Goal: Transaction & Acquisition: Purchase product/service

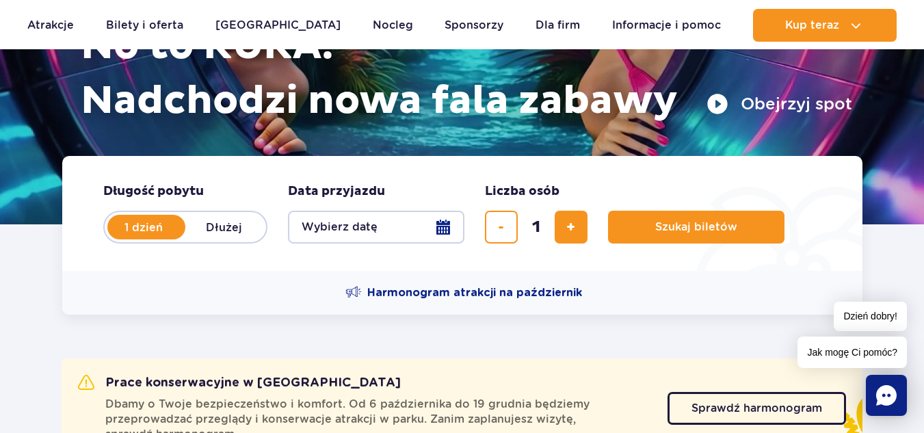
click at [447, 226] on button "Wybierz datę" at bounding box center [376, 227] width 176 height 33
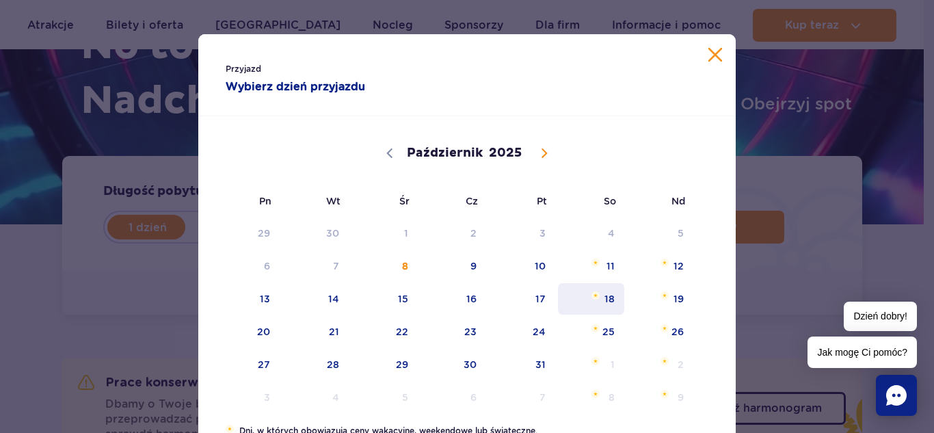
click at [603, 294] on span "18" at bounding box center [590, 298] width 69 height 31
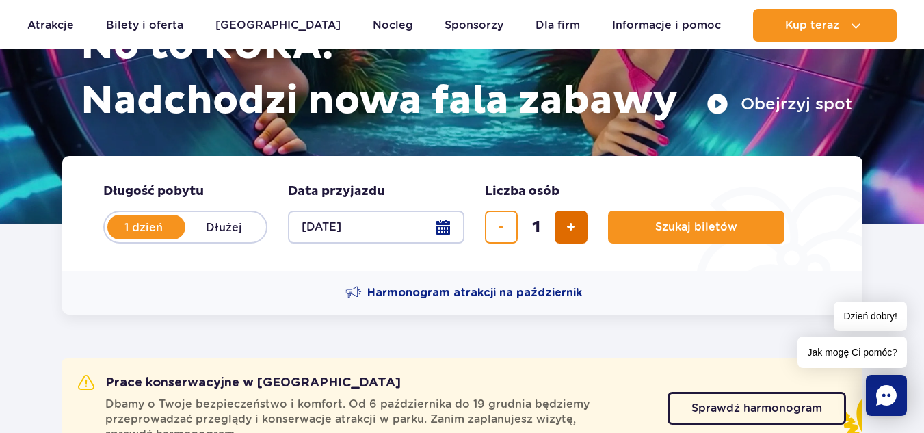
click at [578, 233] on button "dodaj bilet" at bounding box center [570, 227] width 33 height 33
click at [576, 233] on button "dodaj bilet" at bounding box center [570, 227] width 33 height 33
type input "3"
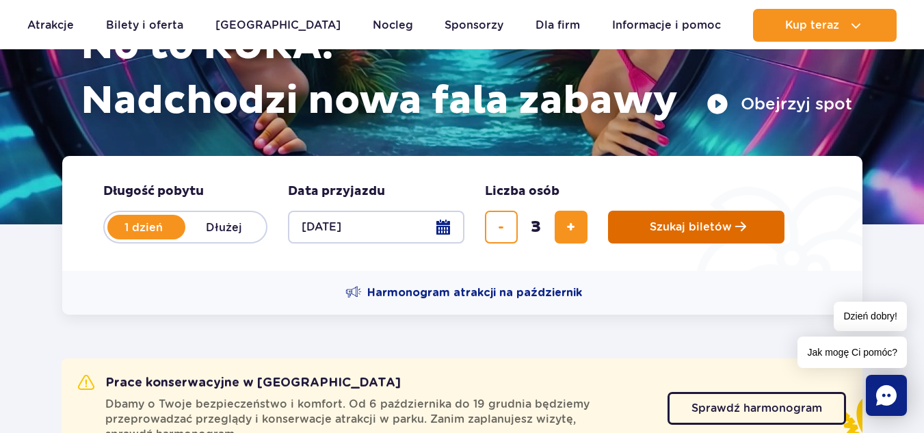
click at [693, 228] on span "Szukaj biletów" at bounding box center [690, 227] width 82 height 12
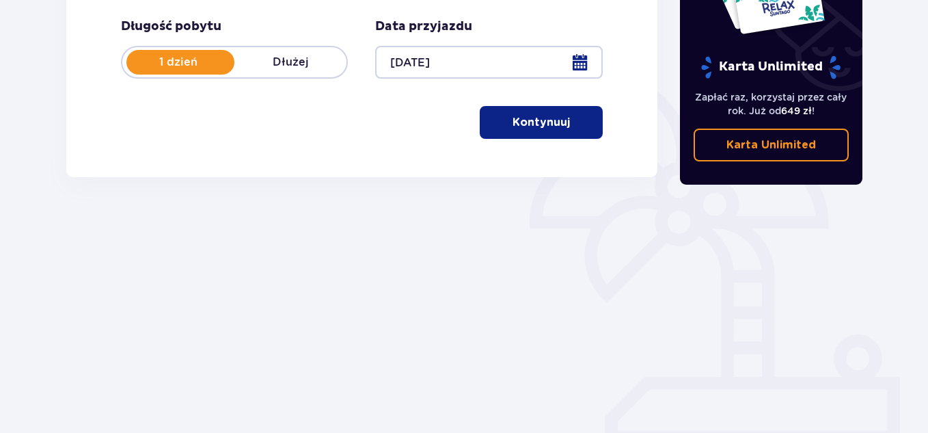
scroll to position [59, 0]
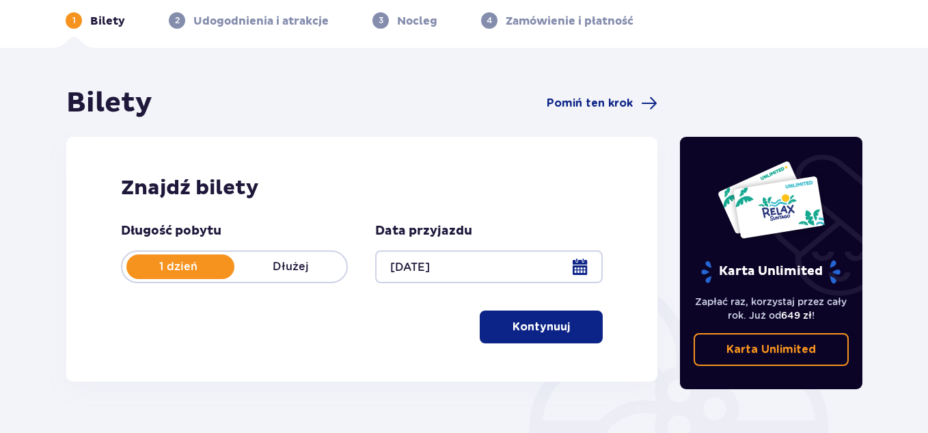
click at [565, 330] on span "button" at bounding box center [573, 327] width 16 height 16
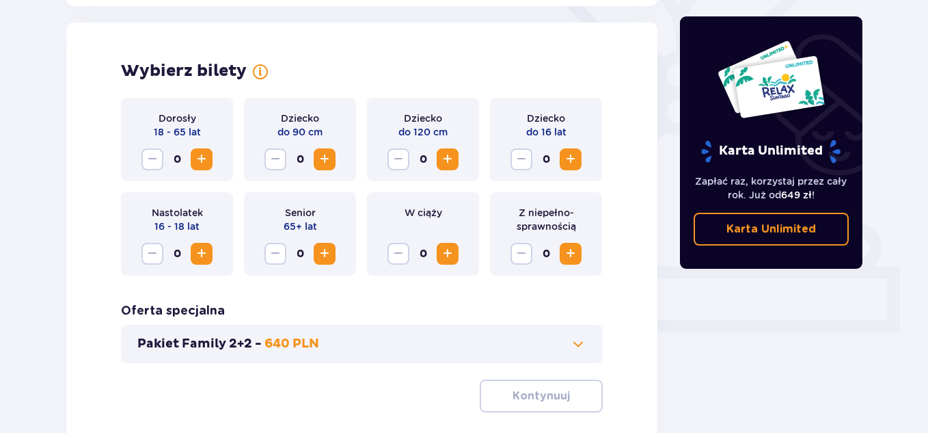
scroll to position [380, 0]
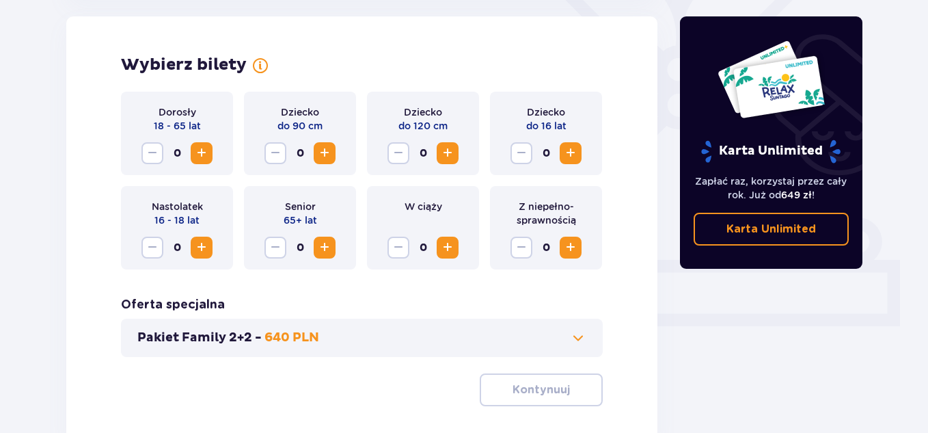
click at [574, 250] on span "Zwiększ" at bounding box center [571, 247] width 16 height 16
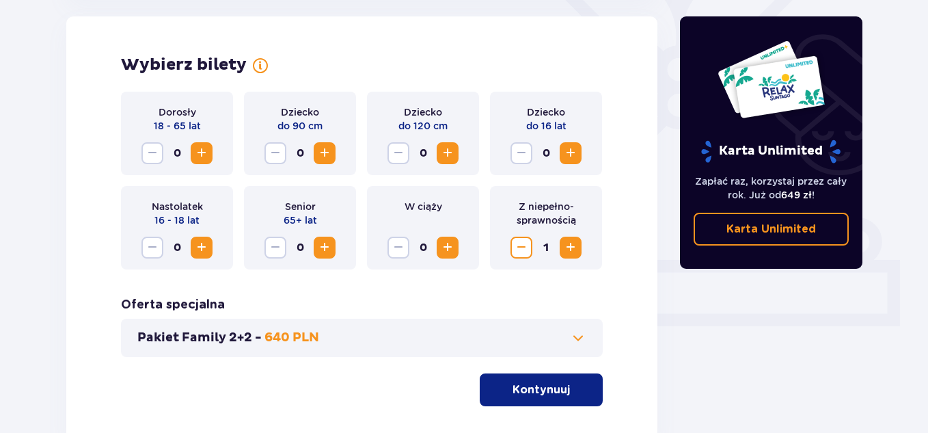
click at [574, 250] on span "Zwiększ" at bounding box center [571, 247] width 16 height 16
click at [561, 147] on button "Zwiększ" at bounding box center [571, 153] width 22 height 22
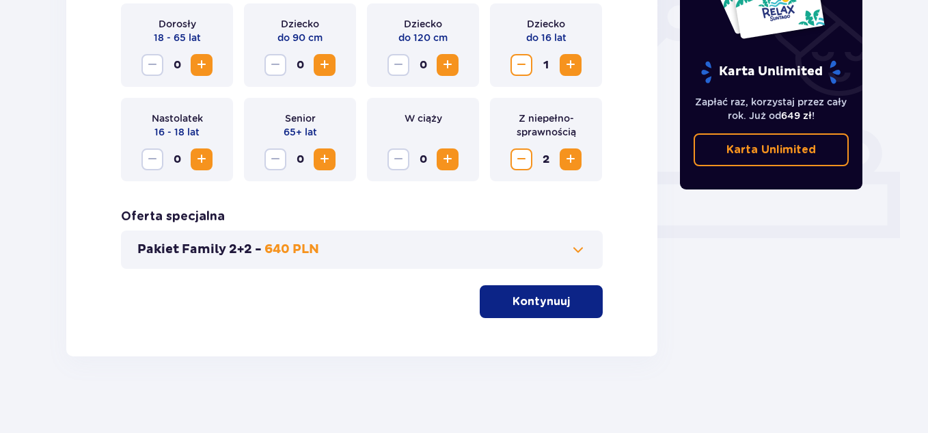
scroll to position [474, 0]
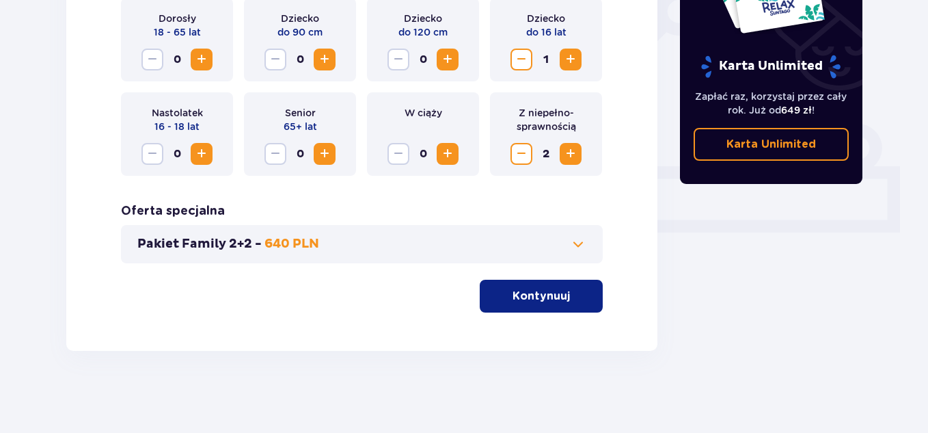
click at [547, 300] on p "Kontynuuj" at bounding box center [541, 295] width 57 height 15
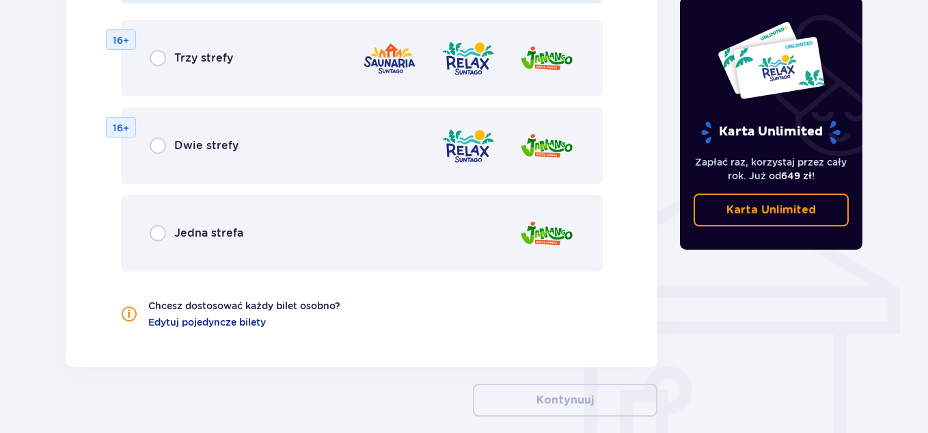
scroll to position [964, 0]
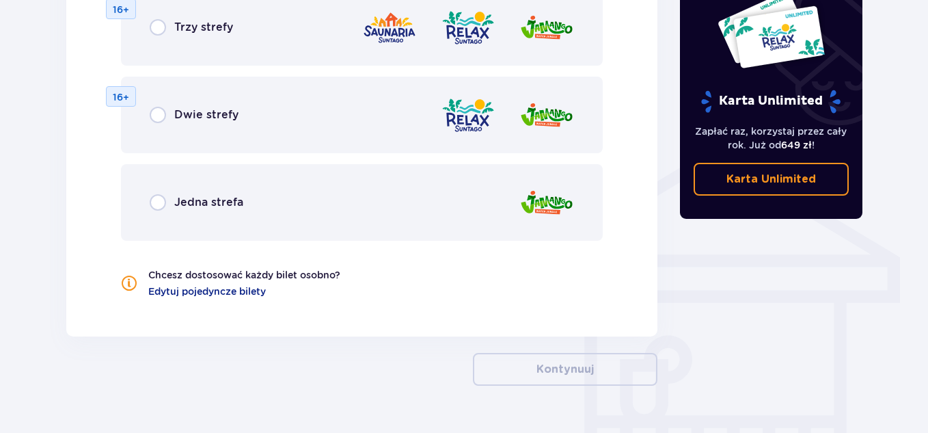
click at [154, 204] on input "radio" at bounding box center [158, 202] width 16 height 16
radio input "true"
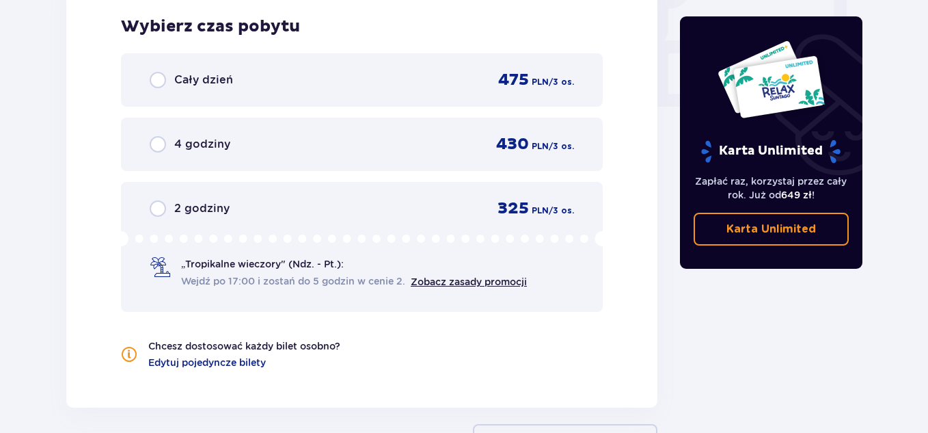
scroll to position [1308, 0]
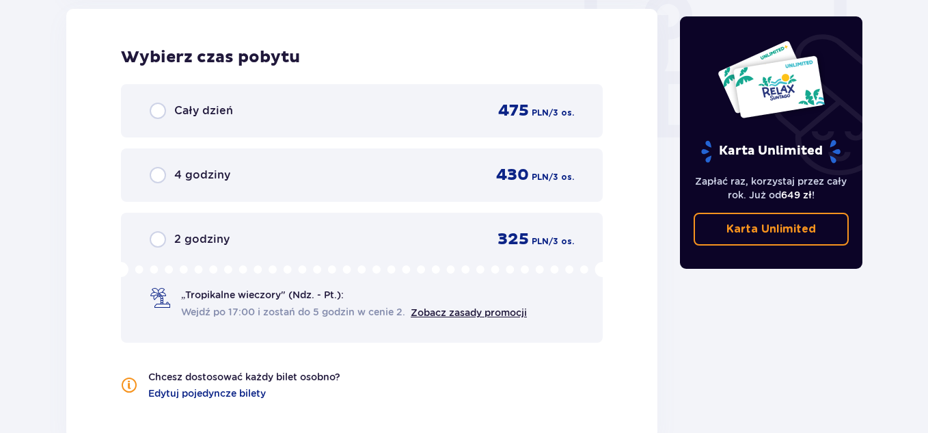
click at [161, 244] on input "radio" at bounding box center [158, 239] width 16 height 16
radio input "true"
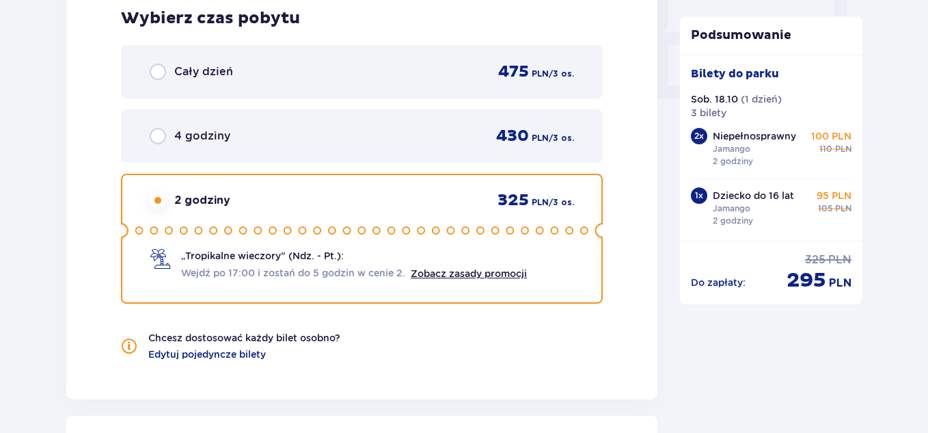
scroll to position [1316, 0]
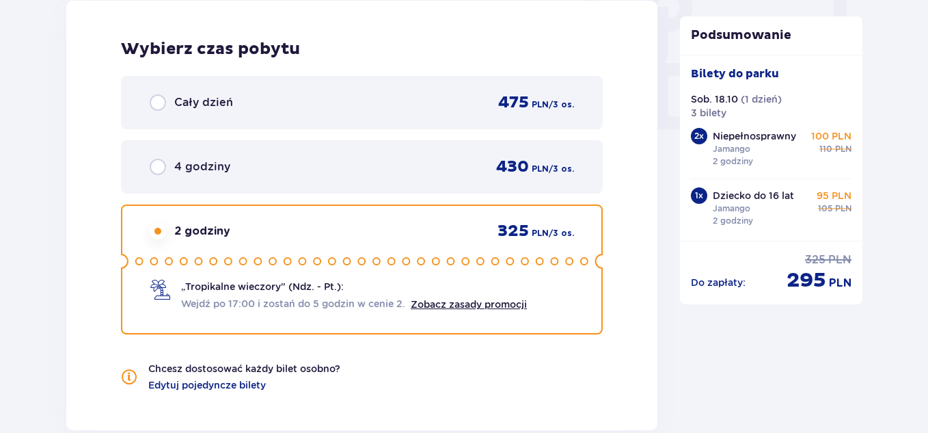
click at [157, 166] on input "radio" at bounding box center [158, 167] width 16 height 16
radio input "true"
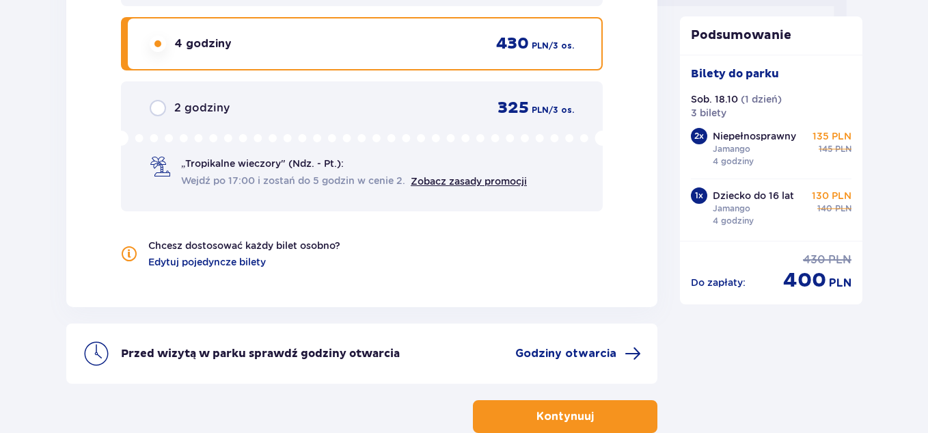
scroll to position [1453, 0]
